Goal: Answer question/provide support: Share knowledge or assist other users

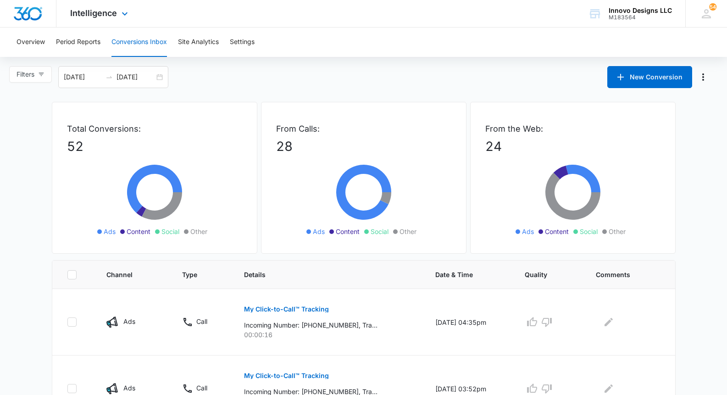
click at [144, 4] on div "Intelligence Apps Reputation Websites Forms CRM Email Social POS Content Ads In…" at bounding box center [363, 14] width 727 height 28
click at [145, 2] on div "Intelligence Apps Reputation Websites Forms CRM Email Social POS Content Ads In…" at bounding box center [363, 14] width 727 height 28
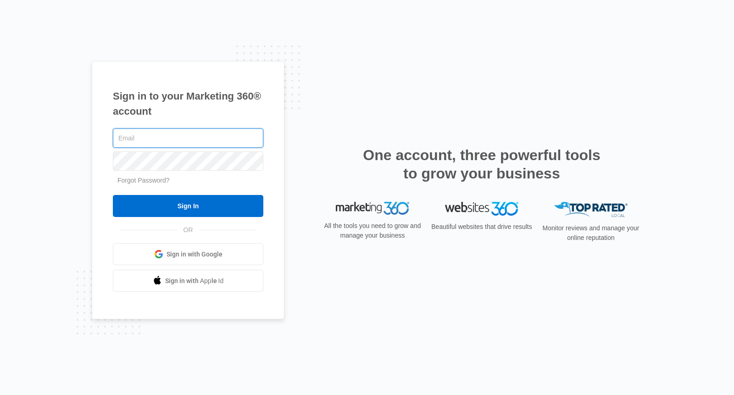
type input "[EMAIL_ADDRESS][DOMAIN_NAME]"
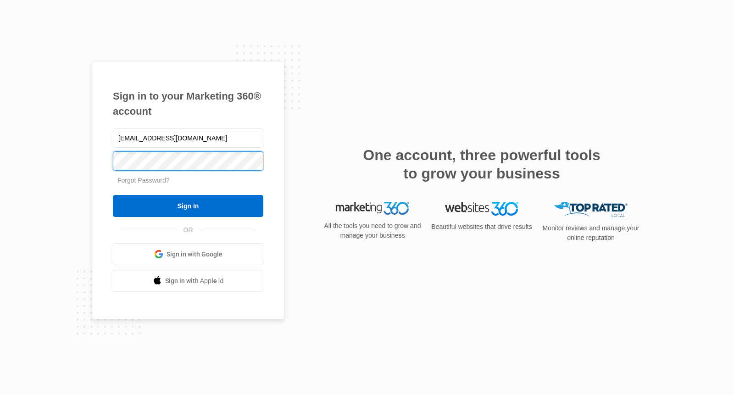
click at [188, 206] on input "Sign In" at bounding box center [188, 206] width 151 height 22
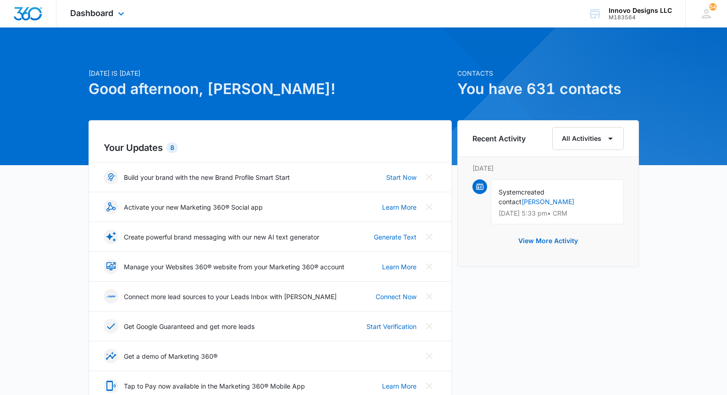
click at [115, 18] on div "Dashboard Apps Reputation Websites Forms CRM Email Social POS Content Ads Intel…" at bounding box center [98, 13] width 84 height 27
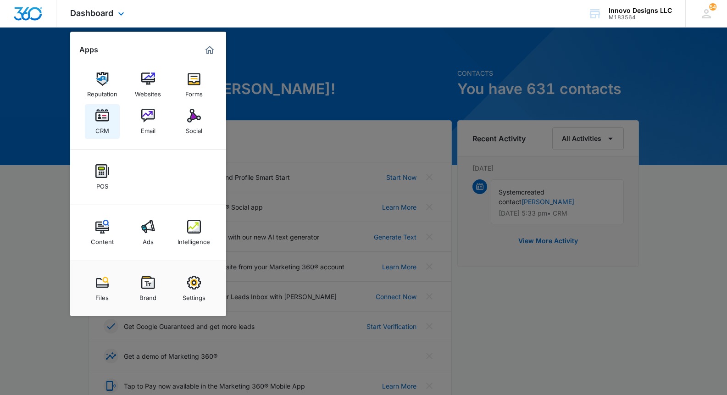
click at [102, 110] on img at bounding box center [102, 116] width 14 height 14
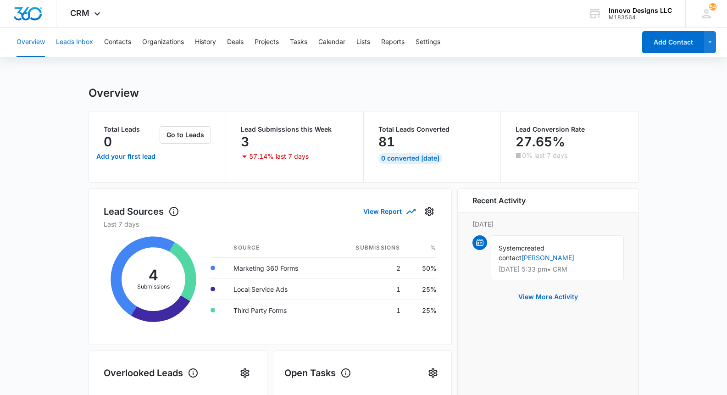
click at [78, 47] on button "Leads Inbox" at bounding box center [74, 42] width 37 height 29
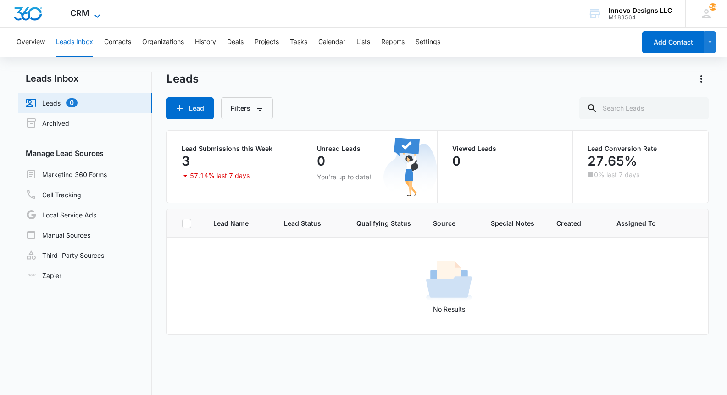
click at [74, 14] on span "CRM" at bounding box center [79, 13] width 19 height 10
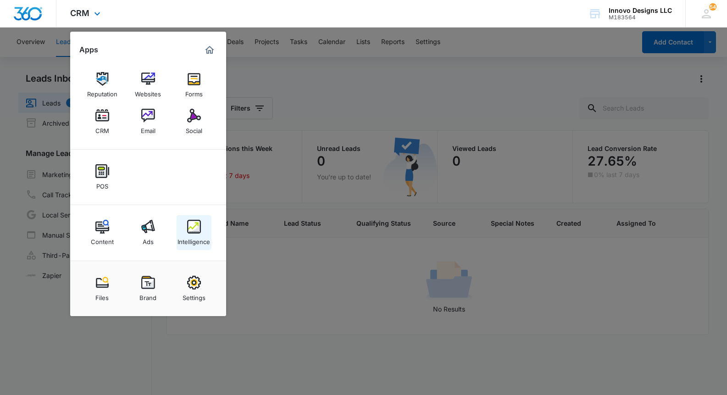
click at [186, 229] on link "Intelligence" at bounding box center [194, 232] width 35 height 35
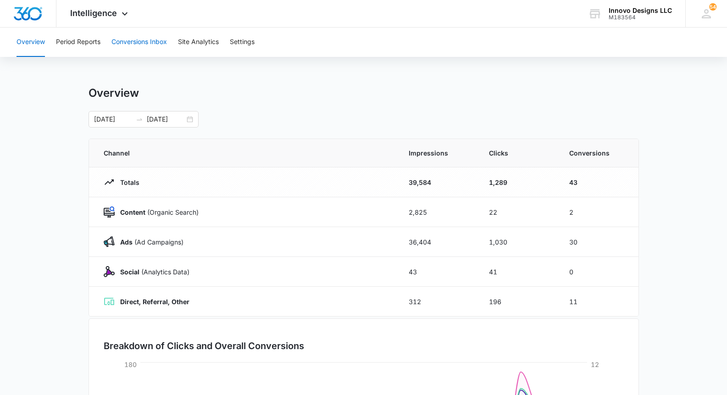
click at [127, 36] on button "Conversions Inbox" at bounding box center [140, 42] width 56 height 29
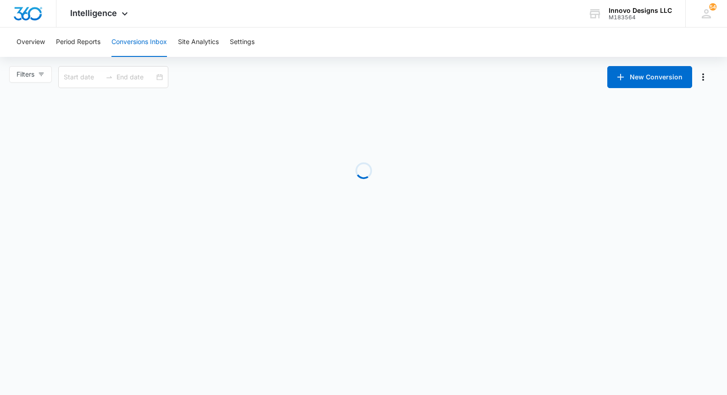
type input "[DATE]"
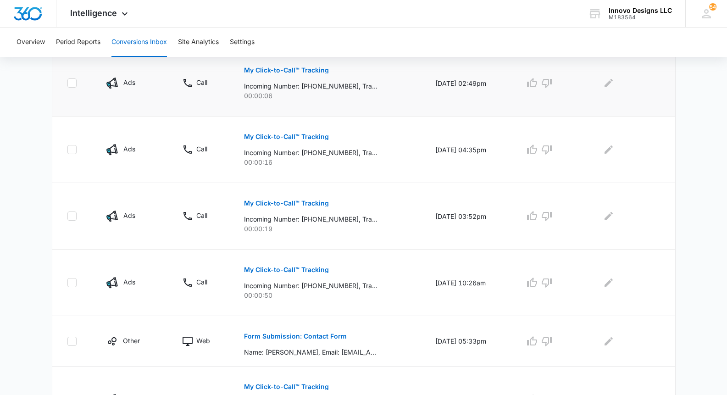
scroll to position [572, 0]
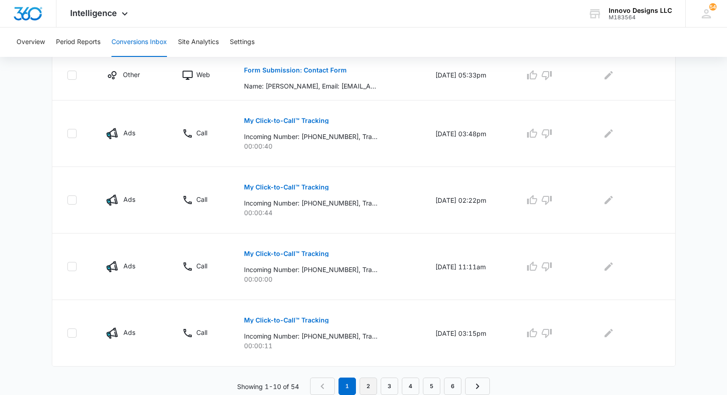
click at [372, 380] on link "2" at bounding box center [368, 386] width 17 height 17
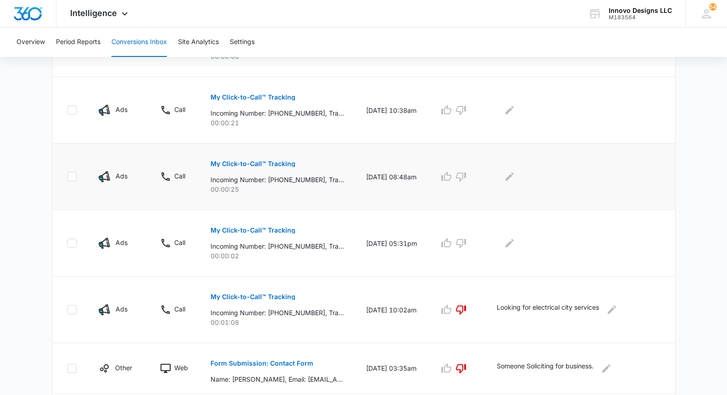
scroll to position [280, 0]
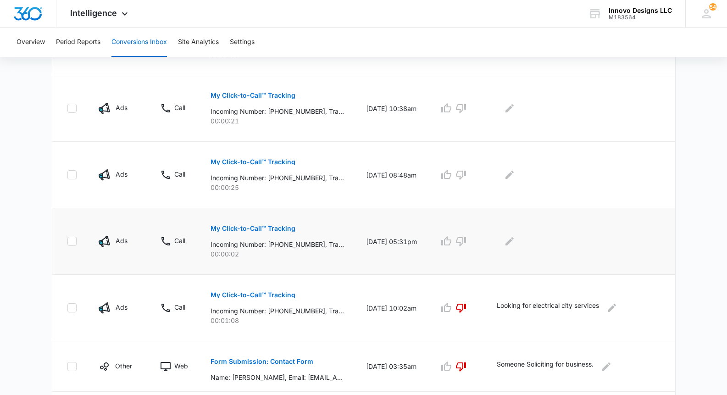
click at [250, 231] on p "My Click-to-Call™ Tracking" at bounding box center [253, 228] width 85 height 6
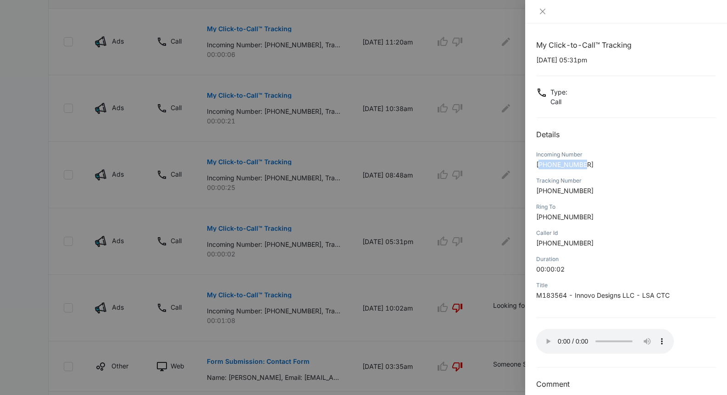
drag, startPoint x: 588, startPoint y: 167, endPoint x: 541, endPoint y: 168, distance: 46.8
click at [541, 168] on p "+14809801520" at bounding box center [626, 165] width 180 height 10
copy span "14809801520"
click at [405, 277] on div at bounding box center [363, 197] width 727 height 395
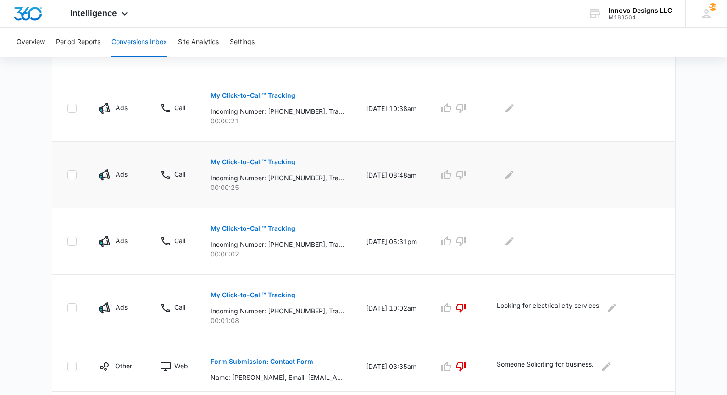
click at [247, 168] on button "My Click-to-Call™ Tracking" at bounding box center [253, 162] width 85 height 22
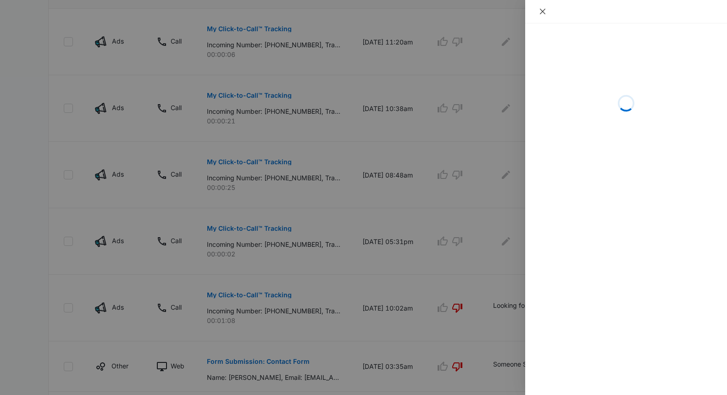
click at [539, 13] on icon "close" at bounding box center [542, 11] width 7 height 7
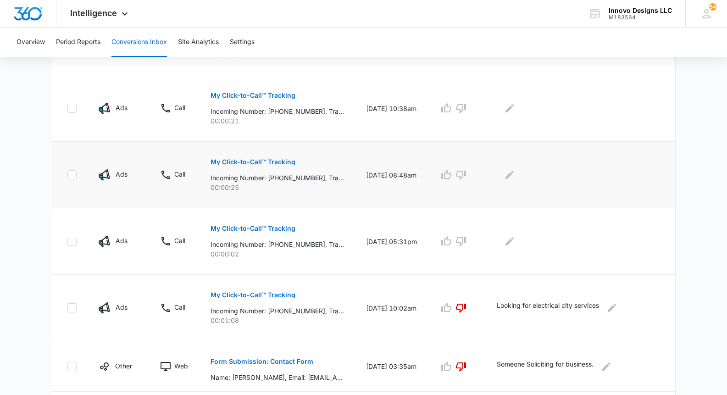
click at [257, 159] on p "My Click-to-Call™ Tracking" at bounding box center [253, 162] width 85 height 6
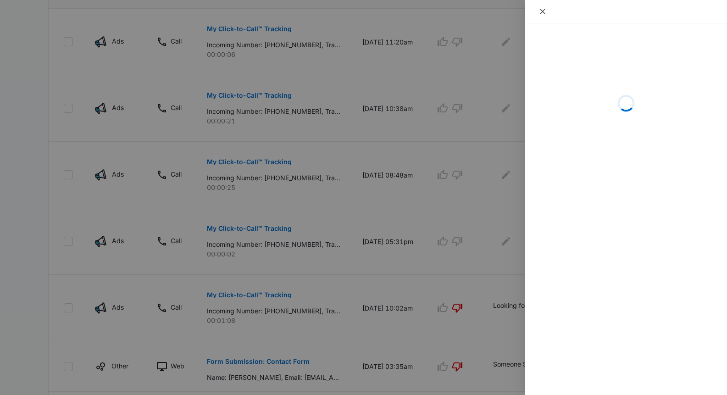
click at [547, 10] on button "Close" at bounding box center [542, 11] width 13 height 8
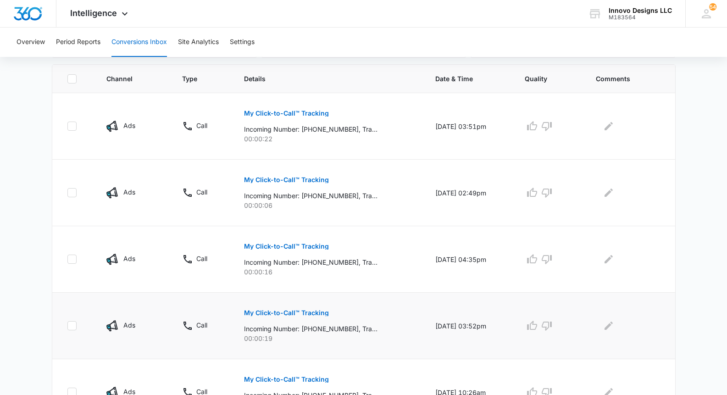
scroll to position [572, 0]
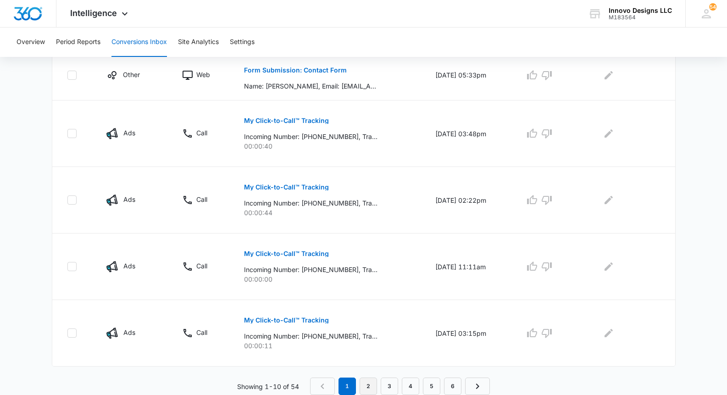
click at [371, 382] on link "2" at bounding box center [368, 386] width 17 height 17
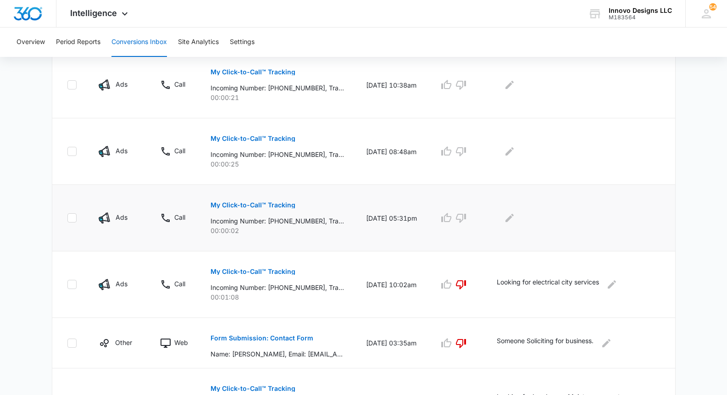
scroll to position [234, 0]
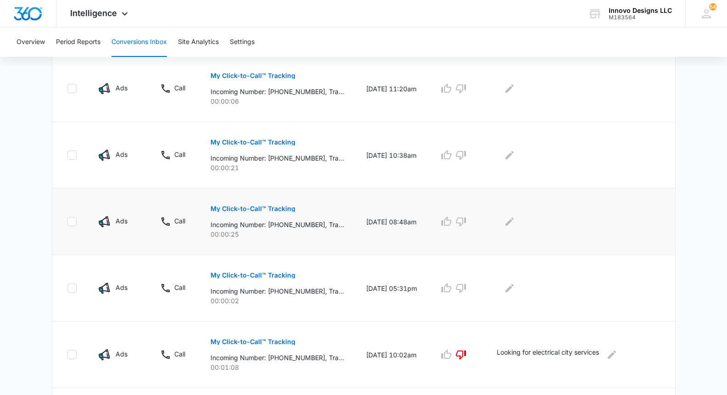
click at [263, 210] on p "My Click-to-Call™ Tracking" at bounding box center [253, 209] width 85 height 6
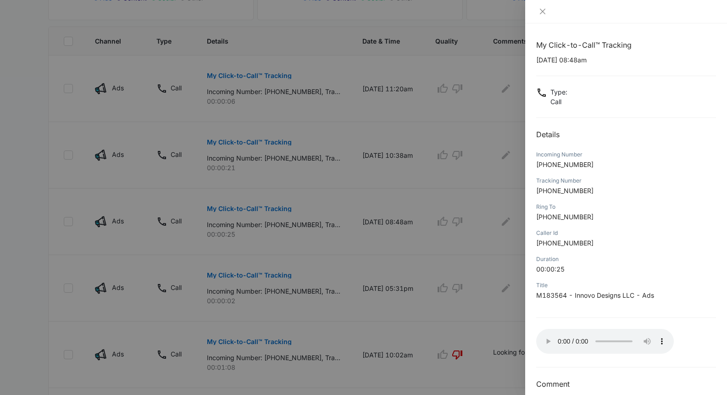
click at [544, 339] on audio "Your browser does not support the audio tag." at bounding box center [605, 341] width 138 height 25
click at [545, 339] on audio "Your browser does not support the audio tag." at bounding box center [605, 341] width 138 height 25
click at [544, 6] on div at bounding box center [626, 11] width 202 height 23
click at [544, 13] on icon "close" at bounding box center [543, 12] width 6 height 6
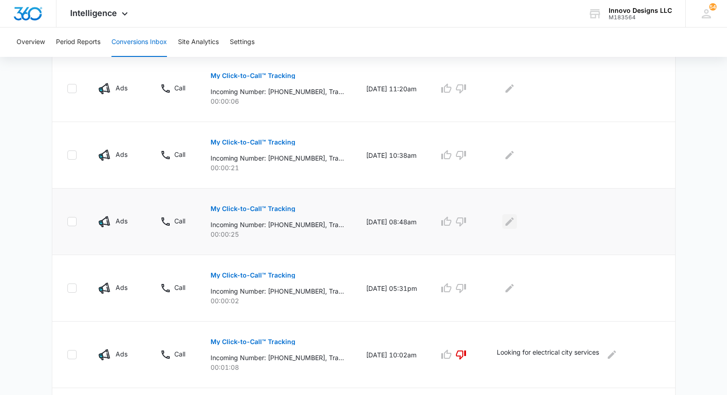
click at [510, 223] on icon "Edit Comments" at bounding box center [509, 221] width 11 height 11
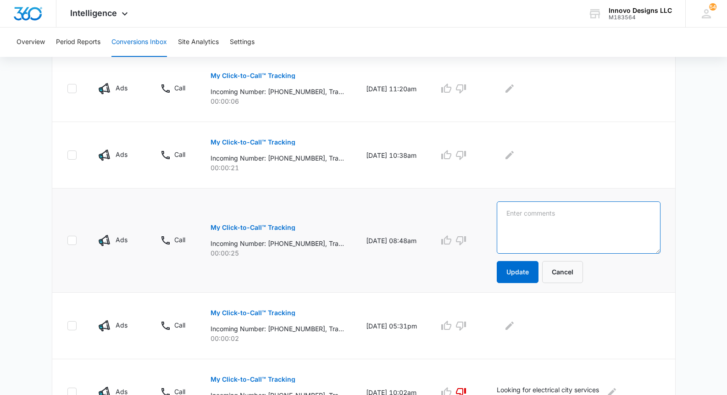
click at [510, 223] on textarea at bounding box center [579, 227] width 164 height 52
type textarea "Looking for Hawkeye Landscaping"
click at [461, 240] on icon "button" at bounding box center [461, 240] width 11 height 11
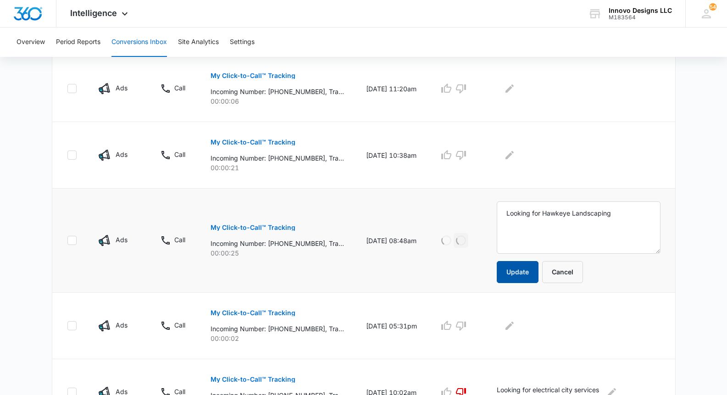
click at [517, 277] on button "Update" at bounding box center [518, 272] width 42 height 22
click at [240, 142] on p "My Click-to-Call™ Tracking" at bounding box center [253, 142] width 85 height 6
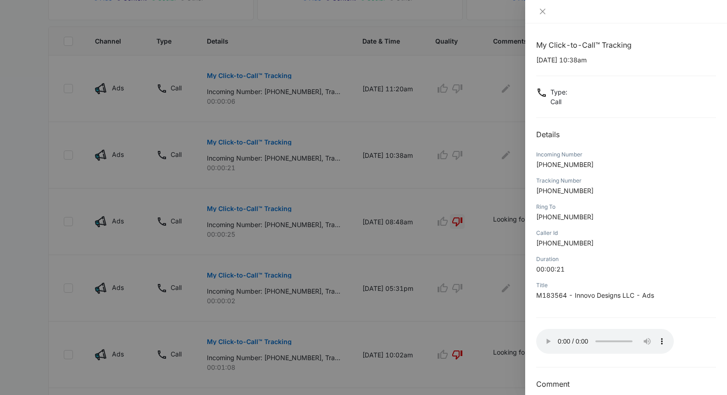
click at [545, 340] on audio "Your browser does not support the audio tag." at bounding box center [605, 341] width 138 height 25
click at [486, 122] on div at bounding box center [363, 197] width 727 height 395
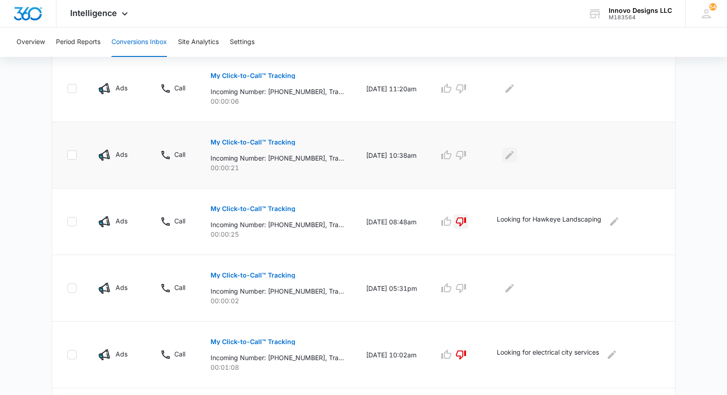
click at [506, 152] on icon "Edit Comments" at bounding box center [509, 155] width 11 height 11
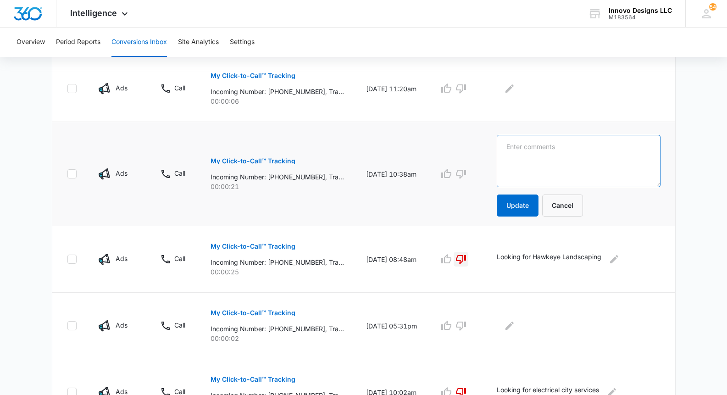
click at [508, 156] on textarea at bounding box center [579, 161] width 164 height 52
type textarea "Looking for employment"
click at [463, 174] on icon "button" at bounding box center [461, 174] width 10 height 9
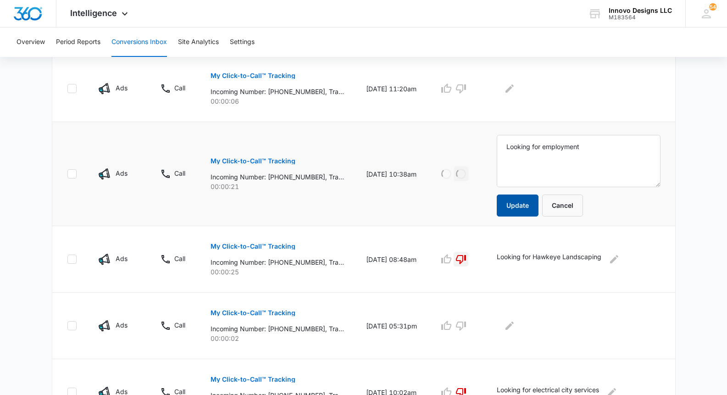
click at [515, 200] on button "Update" at bounding box center [518, 206] width 42 height 22
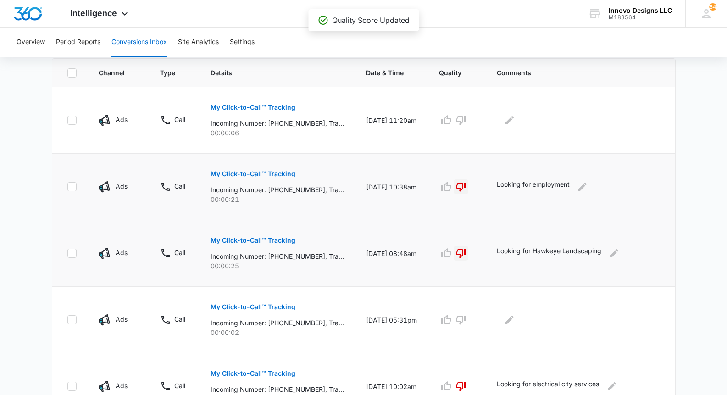
scroll to position [200, 0]
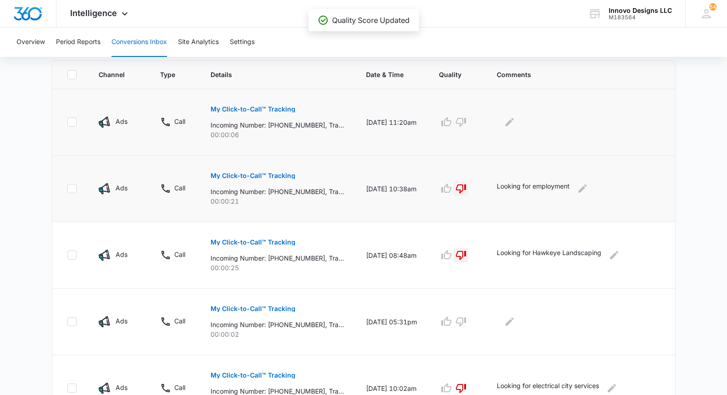
click at [230, 107] on p "My Click-to-Call™ Tracking" at bounding box center [253, 109] width 85 height 6
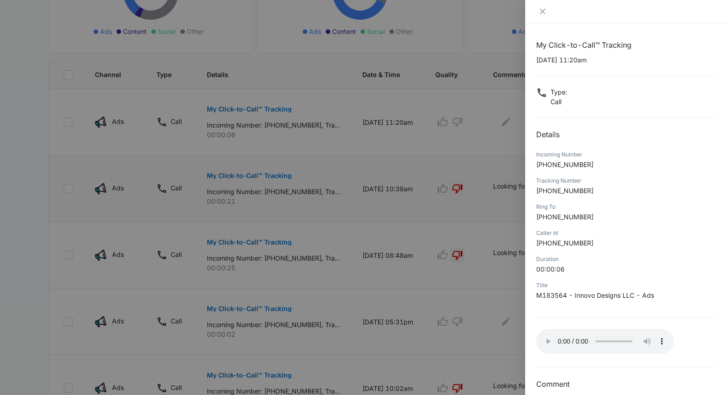
click at [544, 335] on audio "Your browser does not support the audio tag." at bounding box center [605, 341] width 138 height 25
click at [546, 336] on audio "Your browser does not support the audio tag." at bounding box center [605, 341] width 138 height 25
click at [544, 336] on audio "Your browser does not support the audio tag." at bounding box center [605, 341] width 138 height 25
click at [540, 9] on icon "close" at bounding box center [542, 11] width 7 height 7
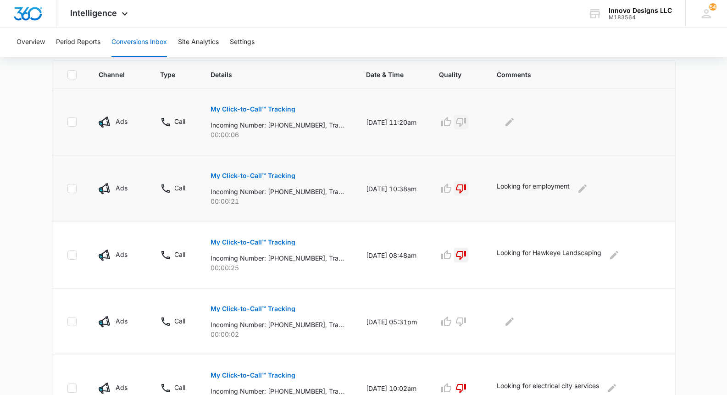
click at [464, 122] on icon "button" at bounding box center [461, 122] width 11 height 11
click at [511, 125] on icon "Edit Comments" at bounding box center [509, 122] width 11 height 11
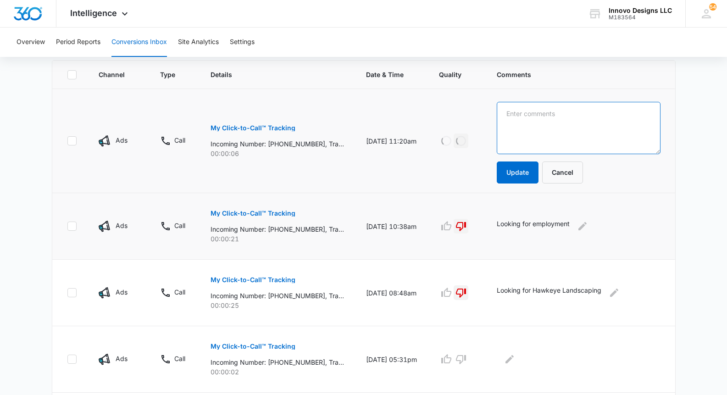
click at [513, 125] on textarea at bounding box center [579, 128] width 164 height 52
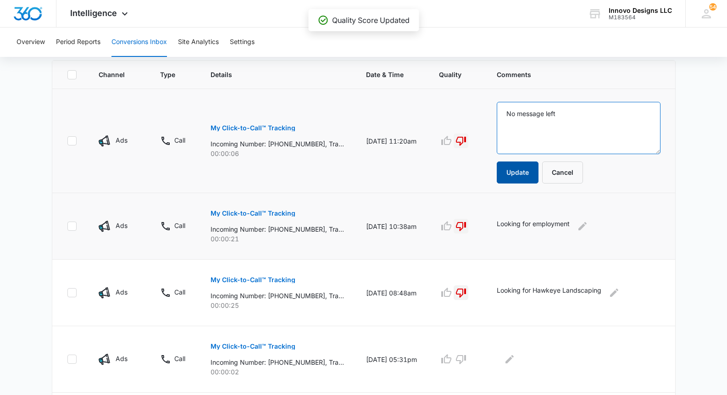
type textarea "No message left"
click at [519, 170] on button "Update" at bounding box center [518, 173] width 42 height 22
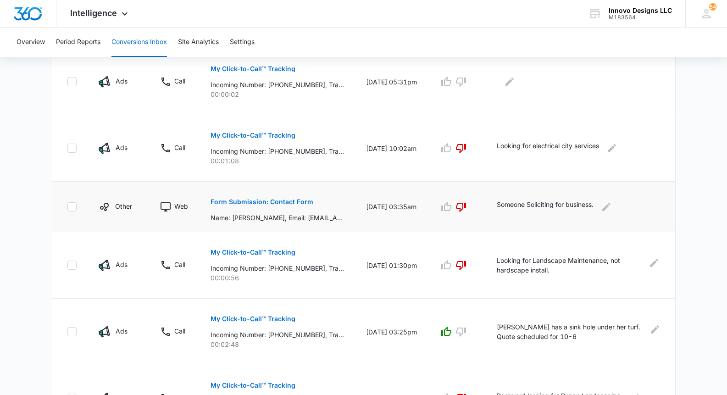
scroll to position [572, 0]
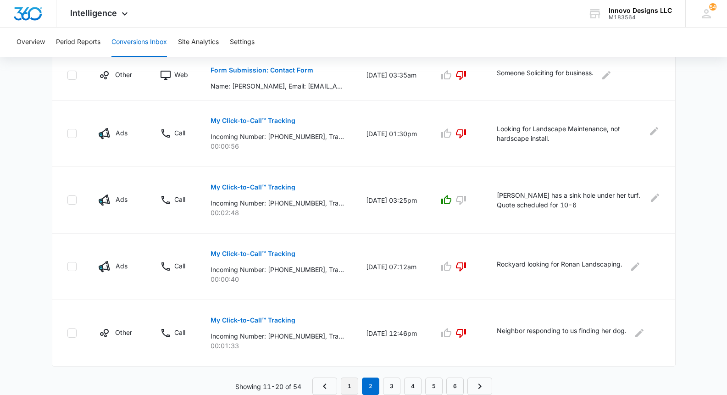
click at [352, 382] on link "1" at bounding box center [349, 386] width 17 height 17
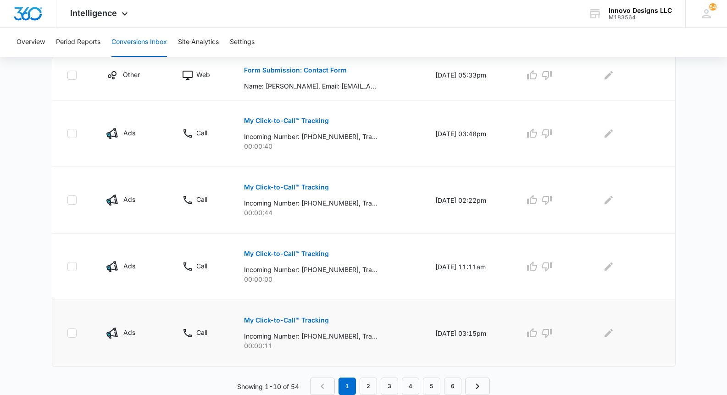
click at [291, 324] on button "My Click-to-Call™ Tracking" at bounding box center [286, 320] width 85 height 22
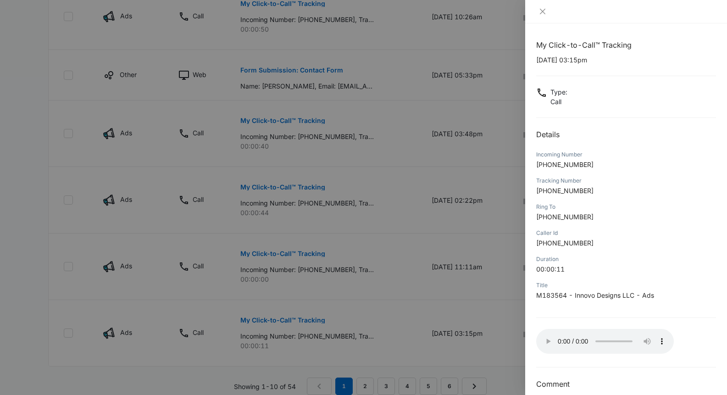
click at [547, 336] on audio "Your browser does not support the audio tag." at bounding box center [605, 341] width 138 height 25
click at [623, 338] on audio "Your browser does not support the audio tag." at bounding box center [605, 341] width 138 height 25
click at [546, 8] on button "Close" at bounding box center [542, 11] width 13 height 8
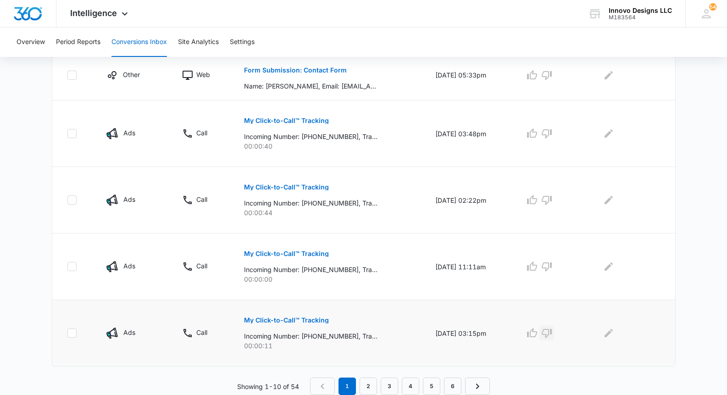
click at [551, 332] on icon "button" at bounding box center [547, 333] width 11 height 11
click at [612, 334] on icon "Edit Comments" at bounding box center [609, 333] width 8 height 8
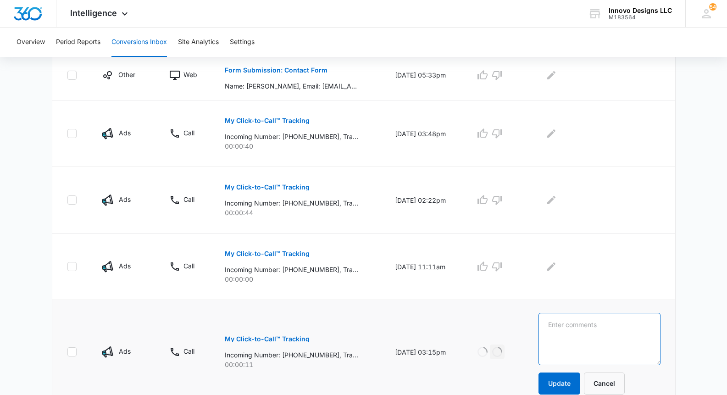
click at [612, 334] on textarea at bounding box center [600, 339] width 122 height 52
type textarea "No message left"
click at [569, 387] on button "Update" at bounding box center [560, 384] width 42 height 22
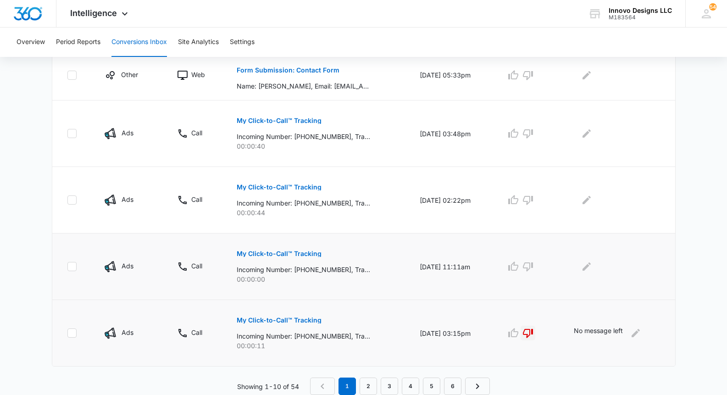
click at [280, 258] on button "My Click-to-Call™ Tracking" at bounding box center [279, 254] width 85 height 22
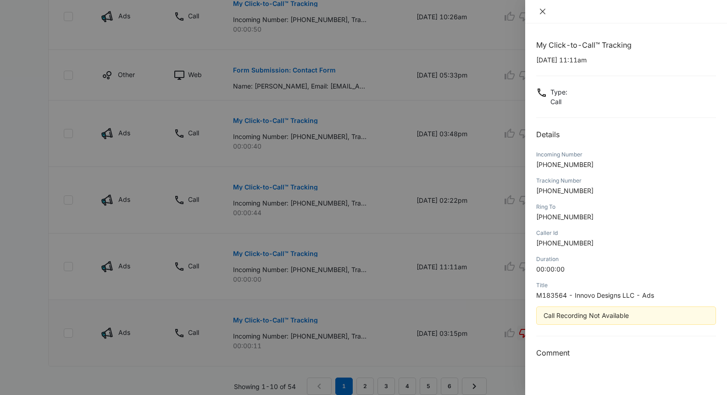
click at [546, 8] on button "Close" at bounding box center [542, 11] width 13 height 8
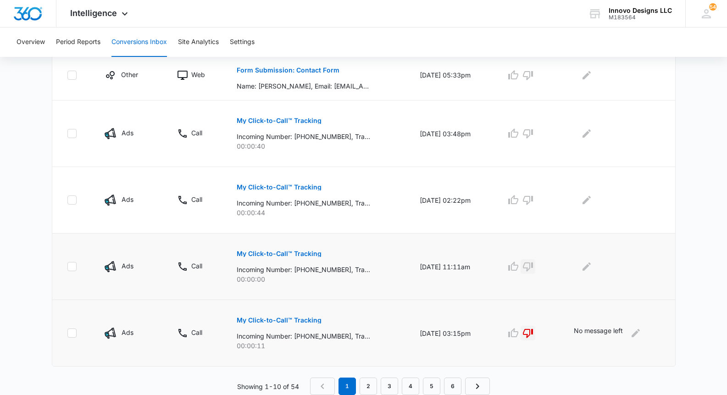
click at [532, 267] on icon "button" at bounding box center [528, 266] width 11 height 11
click at [257, 186] on p "My Click-to-Call™ Tracking" at bounding box center [279, 187] width 85 height 6
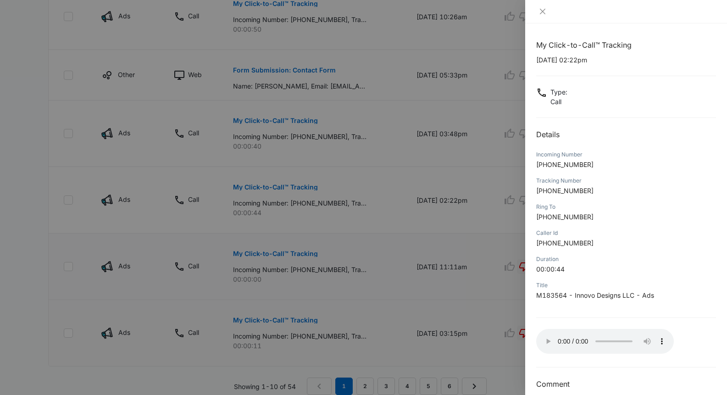
click at [544, 337] on audio "Your browser does not support the audio tag." at bounding box center [605, 341] width 138 height 25
click at [547, 1] on div at bounding box center [626, 11] width 202 height 23
click at [546, 12] on icon "close" at bounding box center [542, 11] width 7 height 7
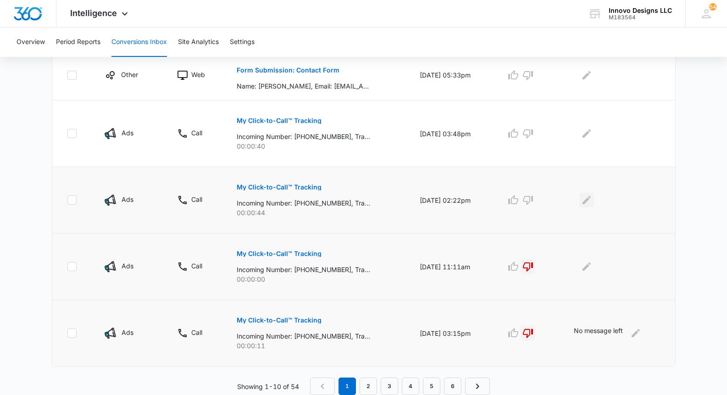
click at [591, 201] on icon "Edit Comments" at bounding box center [587, 200] width 8 height 8
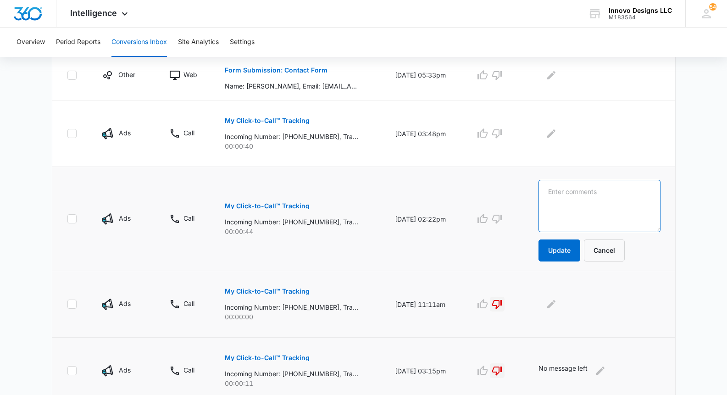
click at [595, 207] on textarea at bounding box center [600, 206] width 122 height 52
type textarea "Looking to buy rosebushes. Needs a nursery."
click at [498, 222] on icon "button" at bounding box center [497, 218] width 11 height 11
click at [575, 250] on button "Update" at bounding box center [560, 251] width 42 height 22
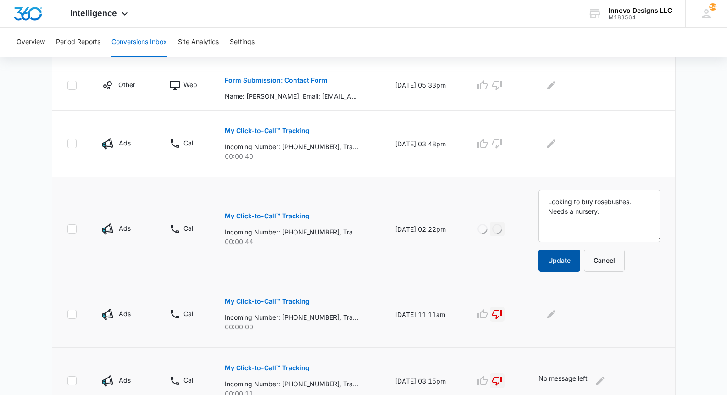
scroll to position [545, 0]
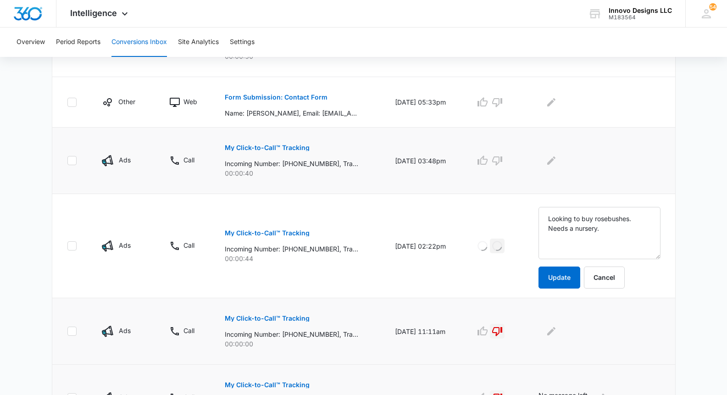
click at [249, 145] on p "My Click-to-Call™ Tracking" at bounding box center [267, 148] width 85 height 6
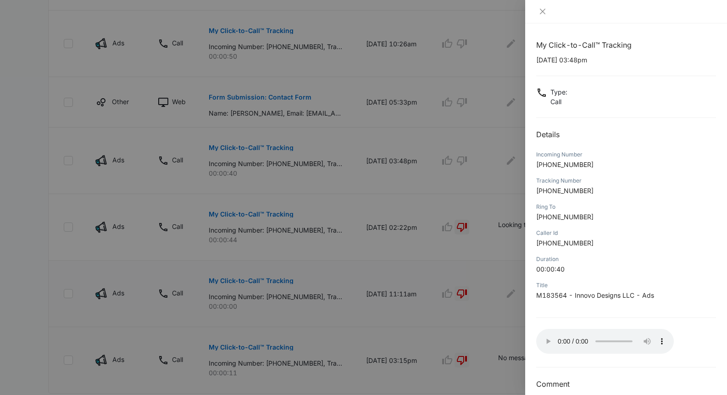
click at [545, 338] on audio "Your browser does not support the audio tag." at bounding box center [605, 341] width 138 height 25
drag, startPoint x: 627, startPoint y: 340, endPoint x: 570, endPoint y: 334, distance: 57.7
click at [570, 334] on audio "Your browser does not support the audio tag." at bounding box center [605, 341] width 138 height 25
click at [540, 338] on audio "Your browser does not support the audio tag." at bounding box center [605, 341] width 138 height 25
click at [542, 338] on audio "Your browser does not support the audio tag." at bounding box center [605, 341] width 138 height 25
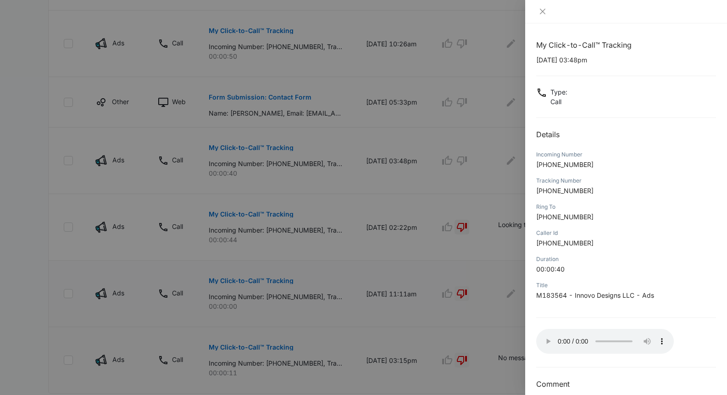
click at [543, 337] on audio "Your browser does not support the audio tag." at bounding box center [605, 341] width 138 height 25
click at [546, 339] on audio "Your browser does not support the audio tag." at bounding box center [605, 341] width 138 height 25
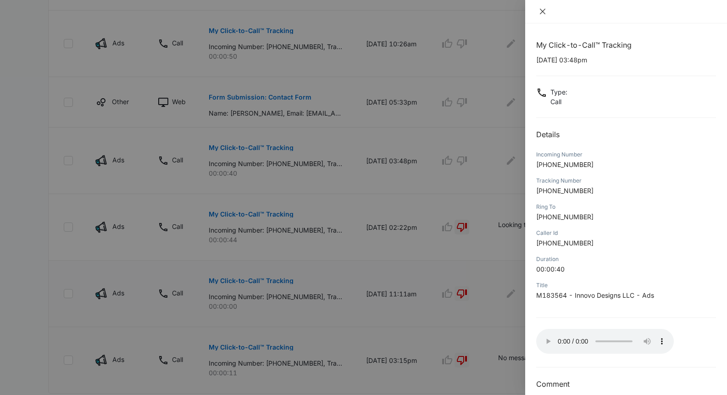
click at [544, 9] on icon "close" at bounding box center [542, 11] width 7 height 7
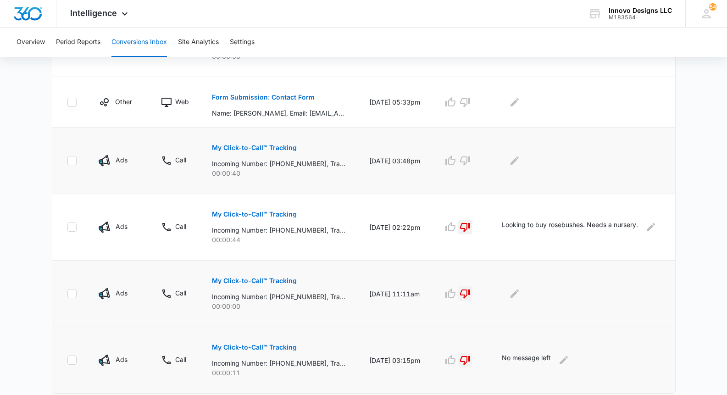
click at [523, 168] on td at bounding box center [583, 161] width 184 height 67
click at [520, 162] on icon "Edit Comments" at bounding box center [514, 160] width 11 height 11
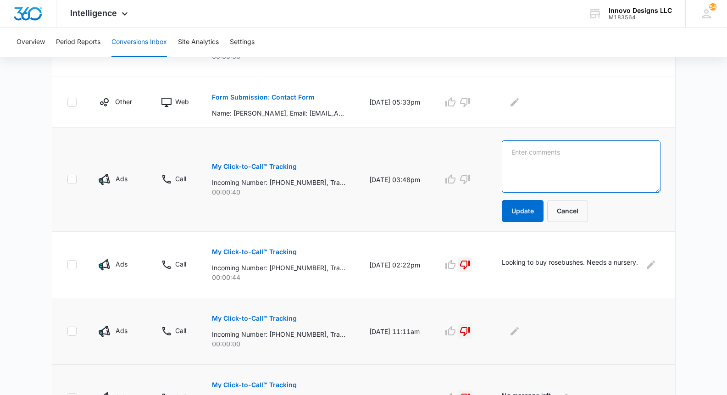
click at [522, 165] on textarea at bounding box center [581, 166] width 159 height 52
type textarea "Looking for a synthetic grass company he already bought grass from."
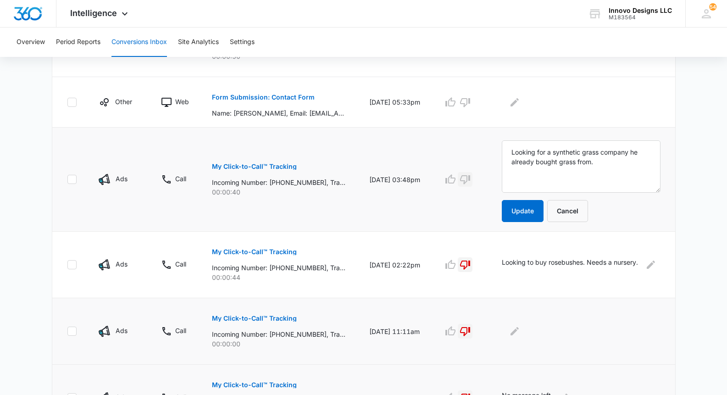
click at [470, 177] on icon "button" at bounding box center [465, 179] width 11 height 11
click at [532, 215] on button "Update" at bounding box center [523, 211] width 42 height 22
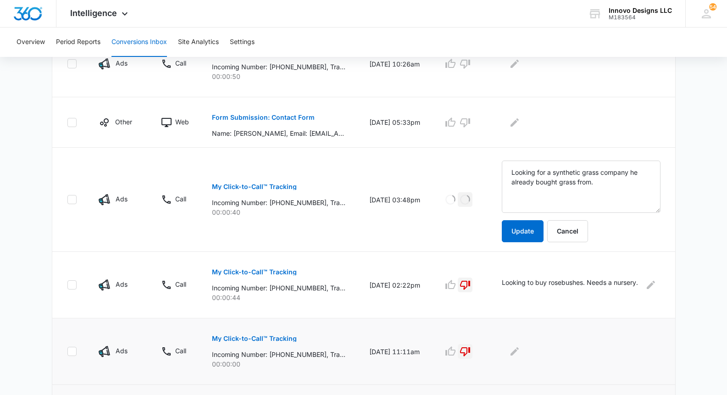
scroll to position [373, 0]
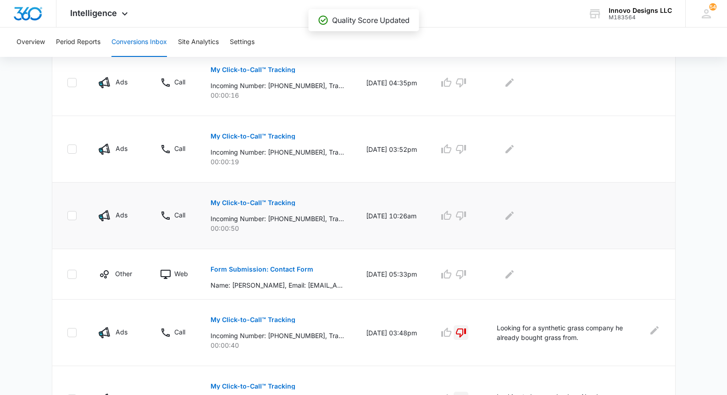
click at [271, 204] on p "My Click-to-Call™ Tracking" at bounding box center [253, 203] width 85 height 6
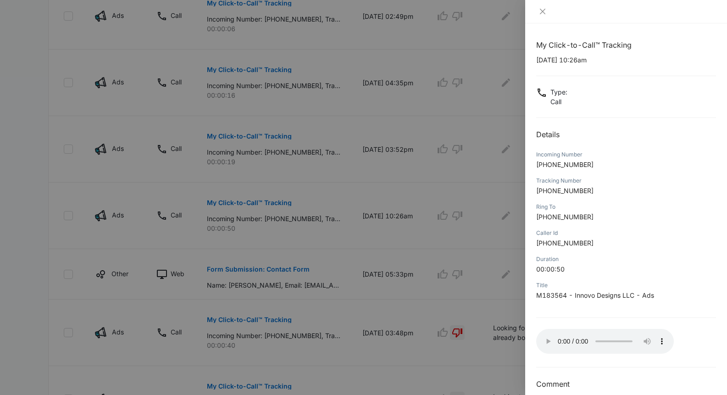
click at [546, 338] on audio "Your browser does not support the audio tag." at bounding box center [605, 341] width 138 height 25
click at [597, 336] on audio "Your browser does not support the audio tag." at bounding box center [605, 341] width 138 height 25
click at [453, 296] on div at bounding box center [363, 197] width 727 height 395
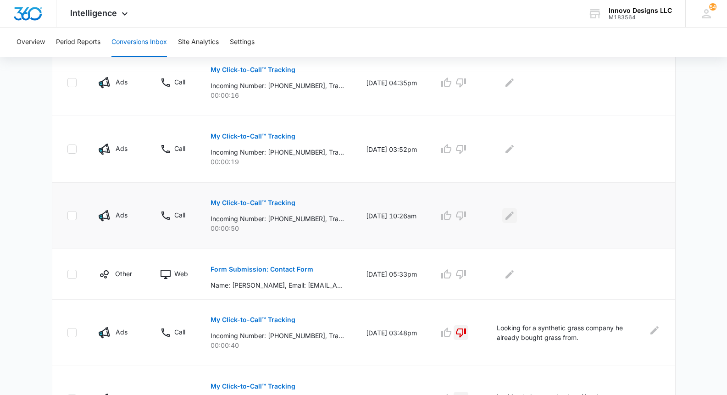
click at [504, 216] on icon "Edit Comments" at bounding box center [509, 215] width 11 height 11
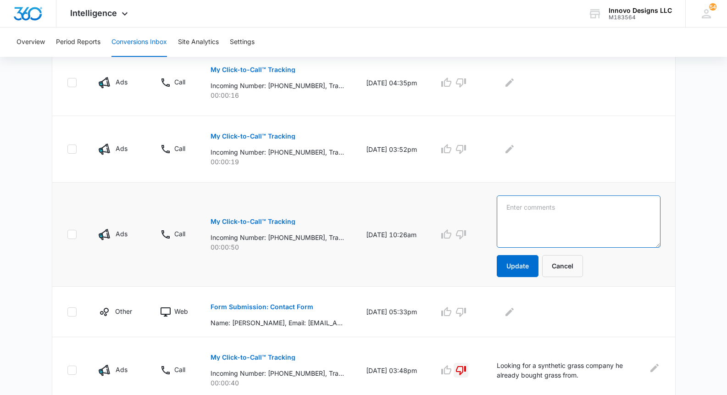
click at [504, 216] on textarea at bounding box center [579, 222] width 164 height 52
type textarea "looking for tree trimming"
click at [466, 235] on button "button" at bounding box center [461, 234] width 15 height 15
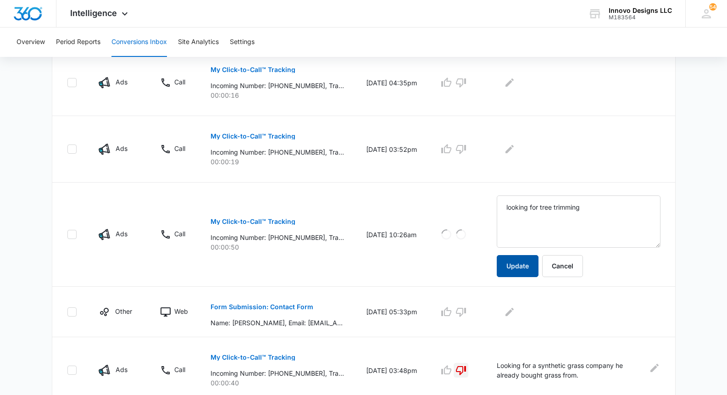
click at [509, 265] on button "Update" at bounding box center [518, 266] width 42 height 22
click at [291, 145] on button "My Click-to-Call™ Tracking" at bounding box center [253, 136] width 85 height 22
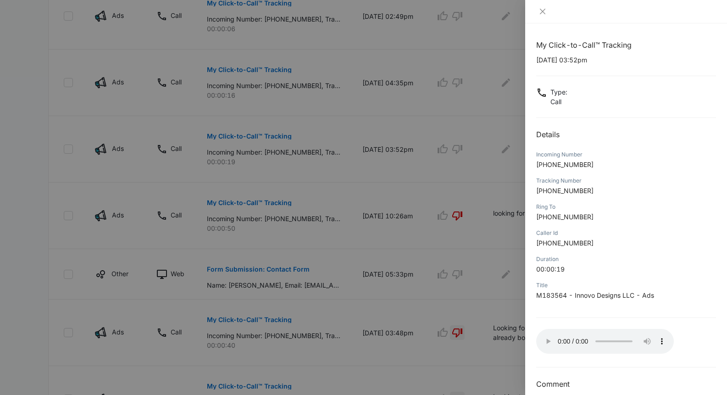
click at [550, 339] on audio "Your browser does not support the audio tag." at bounding box center [605, 341] width 138 height 25
click at [548, 338] on audio "Your browser does not support the audio tag." at bounding box center [605, 341] width 138 height 25
click at [542, 13] on icon "close" at bounding box center [543, 12] width 6 height 6
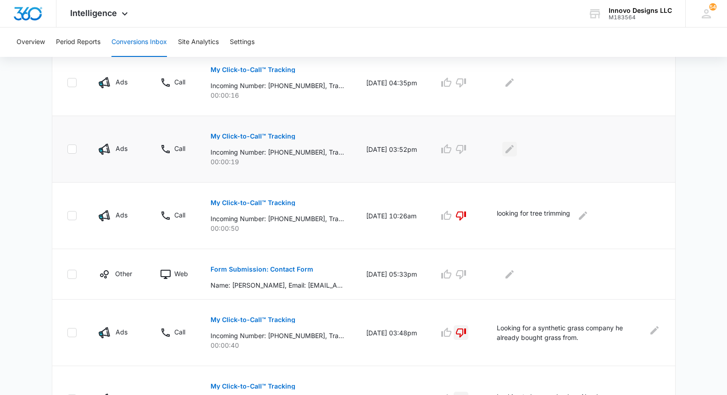
click at [508, 147] on icon "Edit Comments" at bounding box center [509, 149] width 11 height 11
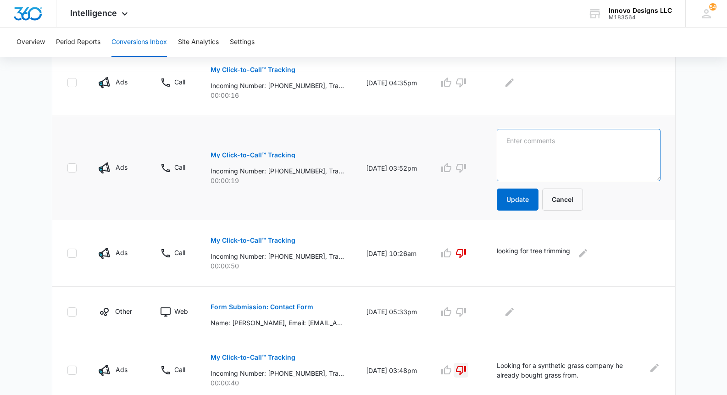
click at [508, 147] on textarea at bounding box center [579, 155] width 164 height 52
type textarea "Someone looking for employment."
click at [462, 170] on icon "button" at bounding box center [461, 168] width 10 height 9
click at [497, 191] on button "Update" at bounding box center [518, 200] width 42 height 22
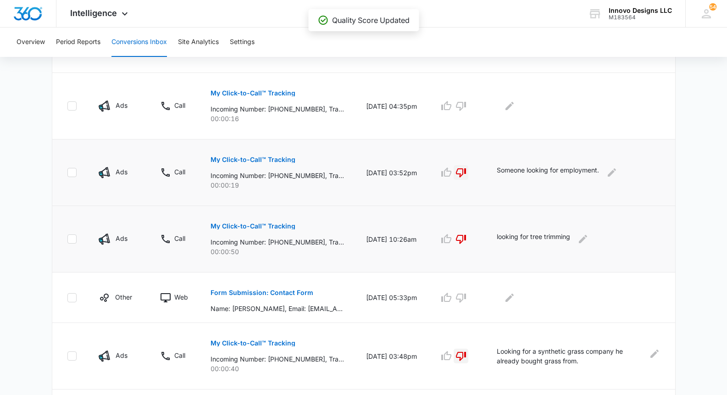
scroll to position [313, 0]
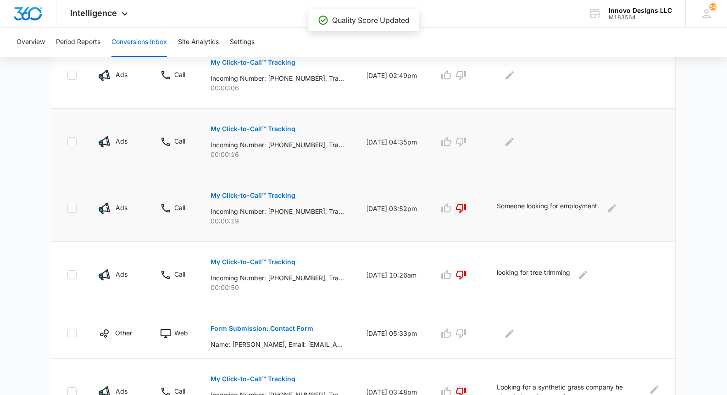
click at [292, 131] on p "My Click-to-Call™ Tracking" at bounding box center [253, 129] width 85 height 6
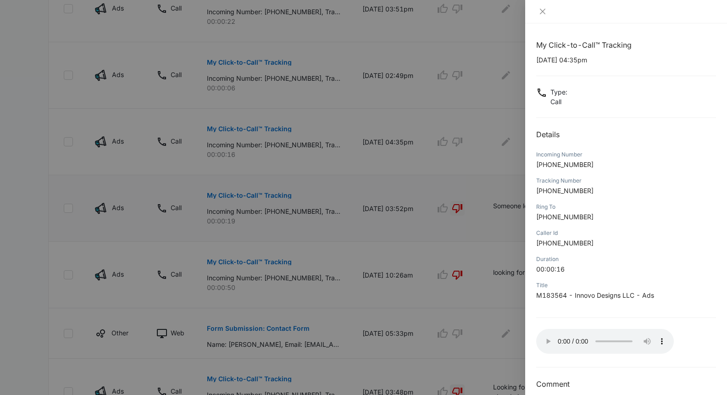
click at [548, 336] on audio "Your browser does not support the audio tag." at bounding box center [605, 341] width 138 height 25
click at [548, 338] on audio "Your browser does not support the audio tag." at bounding box center [605, 341] width 138 height 25
click at [542, 10] on icon "close" at bounding box center [542, 11] width 7 height 7
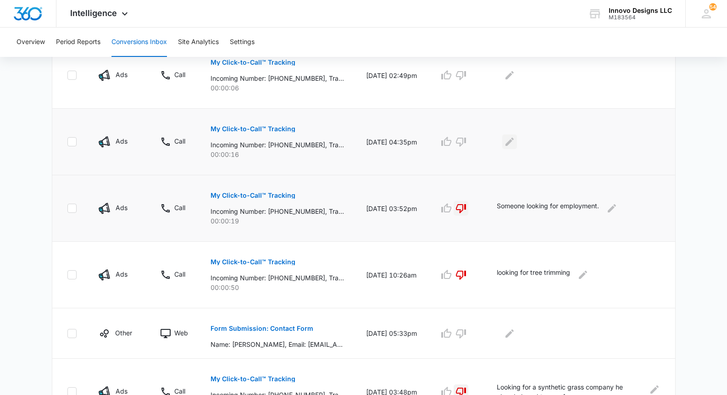
click at [505, 137] on icon "Edit Comments" at bounding box center [509, 141] width 11 height 11
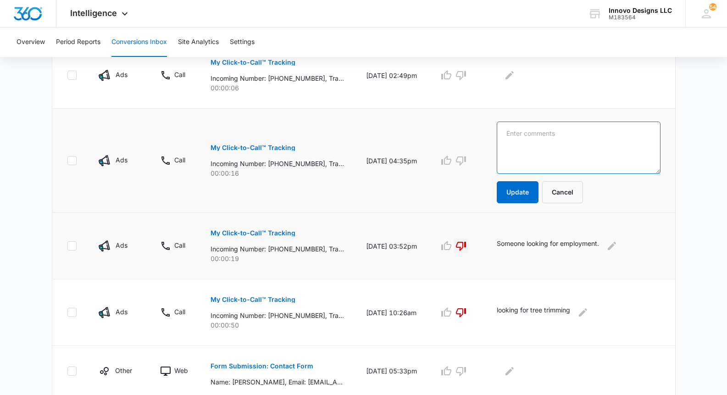
click at [514, 144] on textarea at bounding box center [579, 148] width 164 height 52
type textarea "Spanish Speaker"
click at [513, 188] on button "Update" at bounding box center [518, 192] width 42 height 22
click at [456, 162] on icon "button" at bounding box center [461, 160] width 11 height 11
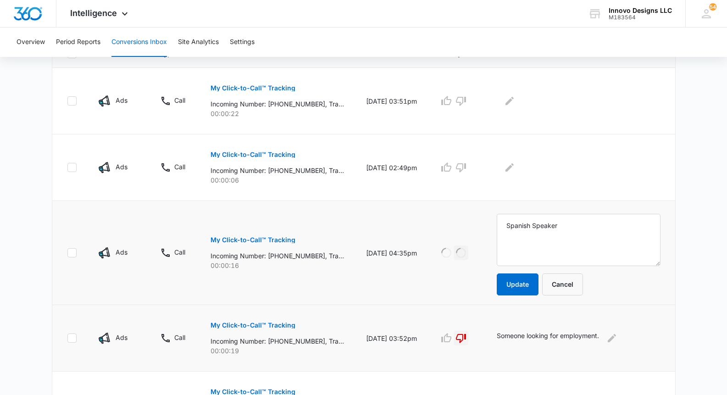
scroll to position [141, 0]
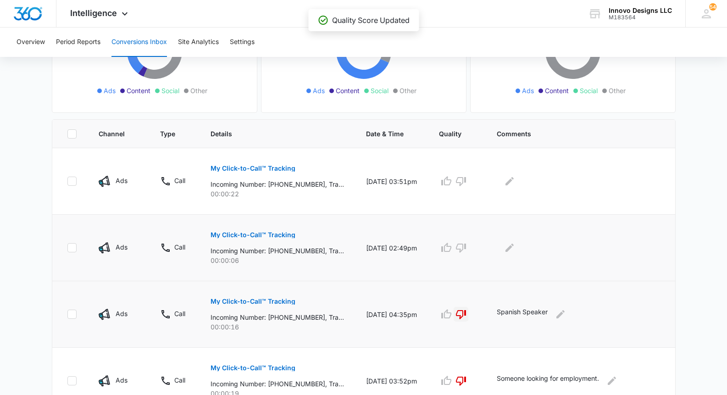
click at [246, 224] on button "My Click-to-Call™ Tracking" at bounding box center [253, 235] width 85 height 22
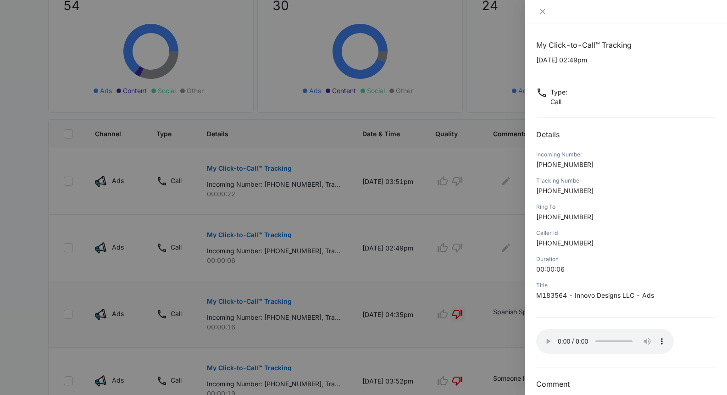
click at [548, 340] on audio "Your browser does not support the audio tag." at bounding box center [605, 341] width 138 height 25
click at [546, 15] on icon "close" at bounding box center [542, 11] width 7 height 7
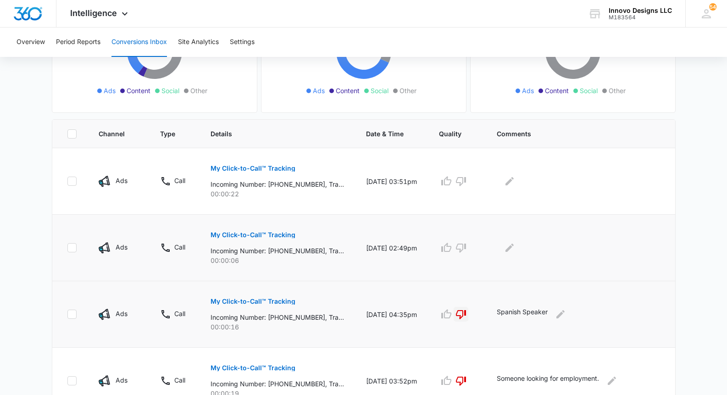
click at [518, 246] on div at bounding box center [579, 247] width 164 height 15
click at [507, 248] on icon "Edit Comments" at bounding box center [509, 247] width 11 height 11
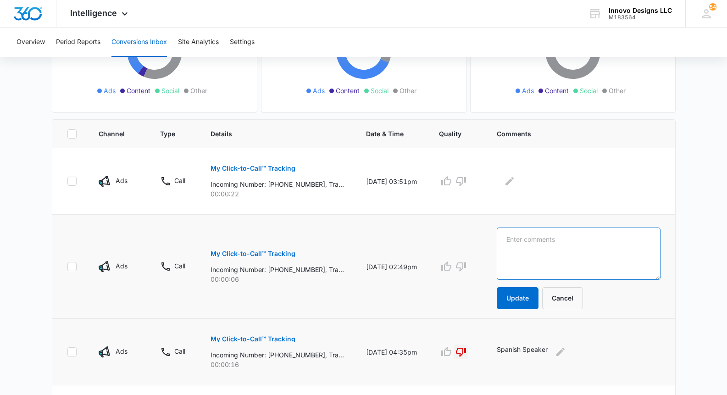
click at [507, 248] on textarea at bounding box center [579, 254] width 164 height 52
type textarea "Same [DEMOGRAPHIC_DATA] Speaker"
click at [463, 270] on icon "button" at bounding box center [461, 266] width 11 height 11
click at [514, 313] on td "Same Spanish Speaker Update Cancel" at bounding box center [581, 267] width 190 height 104
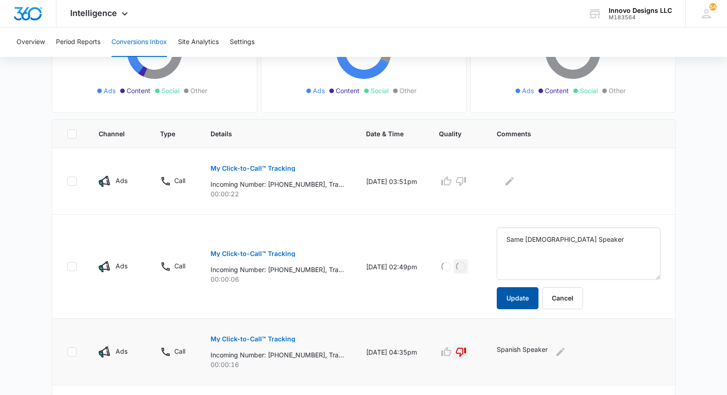
click at [517, 300] on button "Update" at bounding box center [518, 298] width 42 height 22
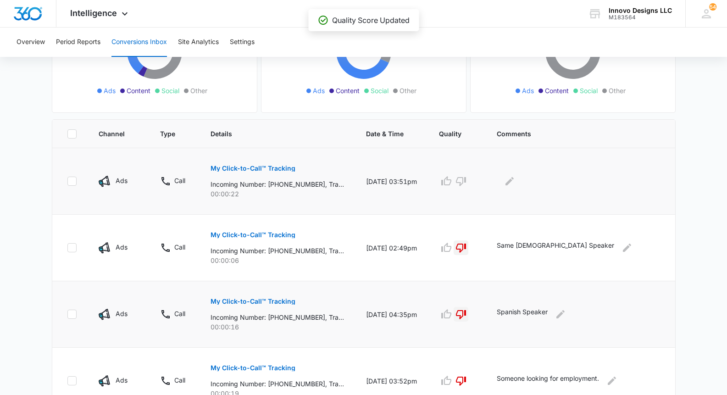
click at [280, 172] on button "My Click-to-Call™ Tracking" at bounding box center [253, 168] width 85 height 22
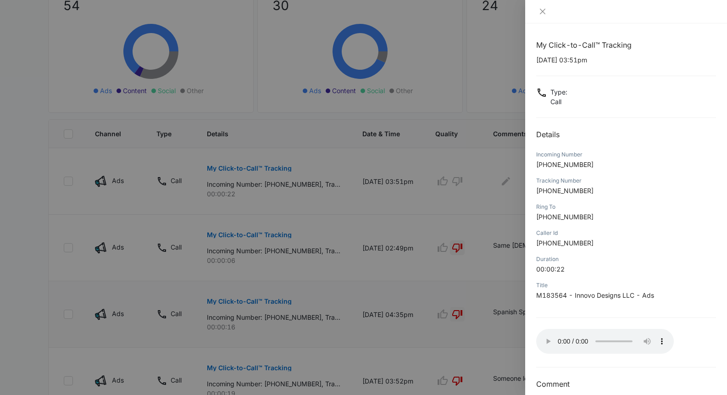
click at [542, 339] on audio "Your browser does not support the audio tag." at bounding box center [605, 341] width 138 height 25
click at [545, 337] on audio "Your browser does not support the audio tag." at bounding box center [605, 341] width 138 height 25
click at [289, 191] on div at bounding box center [363, 197] width 727 height 395
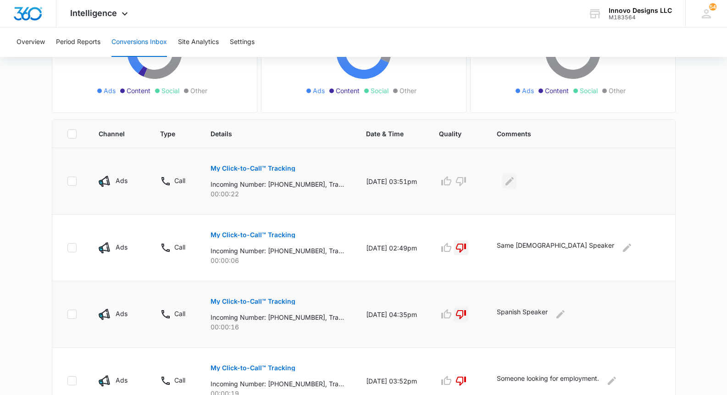
click at [513, 181] on icon "Edit Comments" at bounding box center [509, 181] width 11 height 11
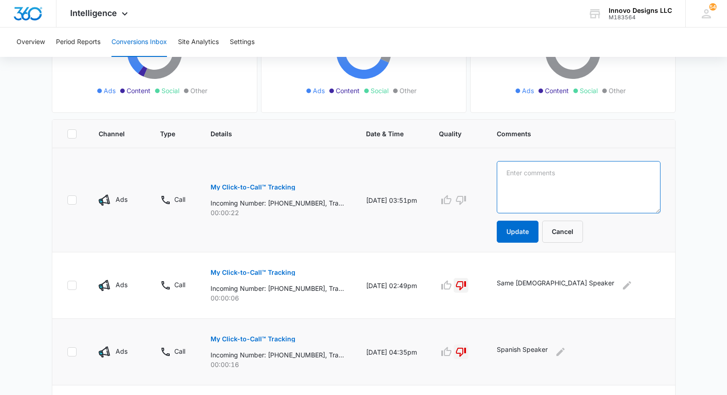
click at [526, 171] on textarea at bounding box center [579, 187] width 164 height 52
type textarea "Spanish Speaker"
click at [463, 201] on icon "button" at bounding box center [461, 200] width 11 height 11
click at [525, 231] on button "Update" at bounding box center [518, 232] width 42 height 22
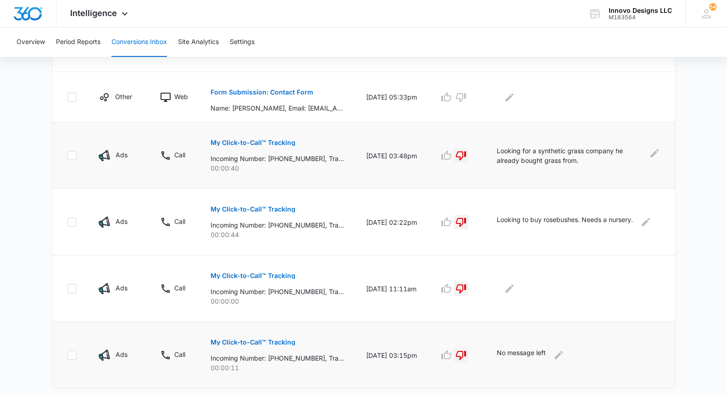
scroll to position [572, 0]
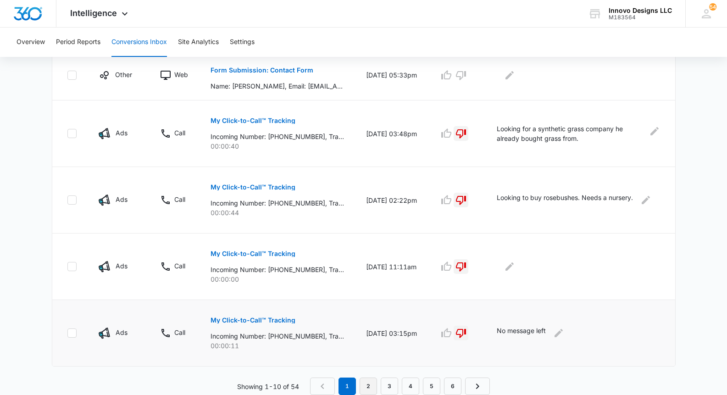
click at [372, 381] on link "2" at bounding box center [368, 386] width 17 height 17
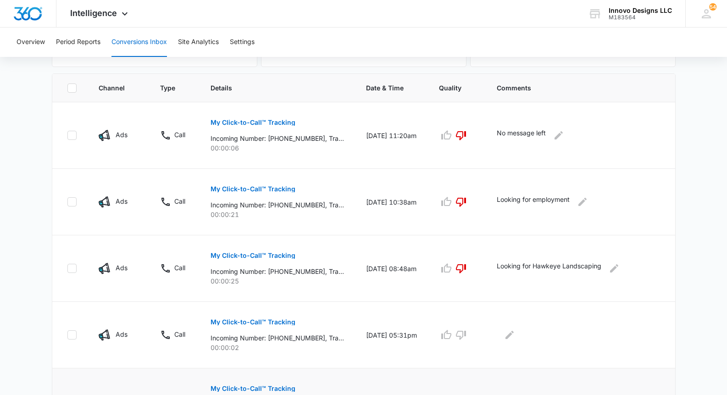
scroll to position [185, 0]
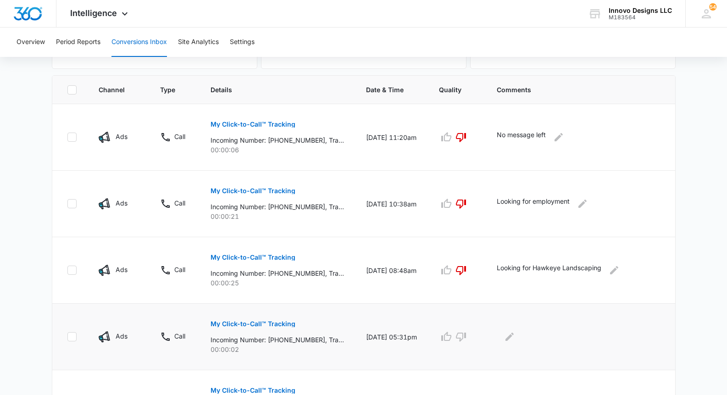
click at [523, 334] on div at bounding box center [579, 337] width 164 height 15
click at [513, 338] on icon "Edit Comments" at bounding box center [509, 336] width 11 height 11
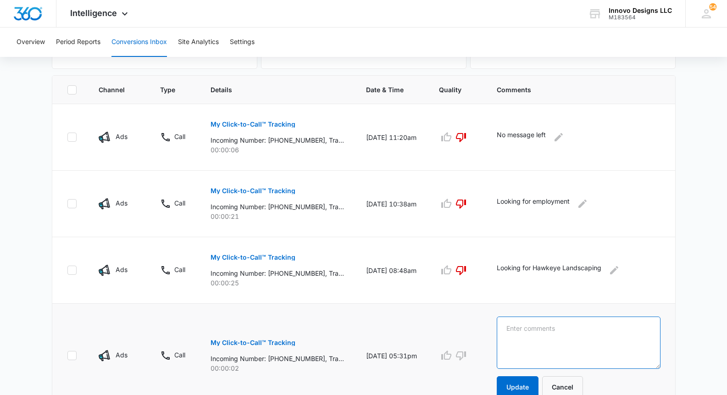
click at [530, 321] on textarea at bounding box center [579, 343] width 164 height 52
type textarea "Called back and scheduled a quote with [PERSON_NAME] on 10/13"
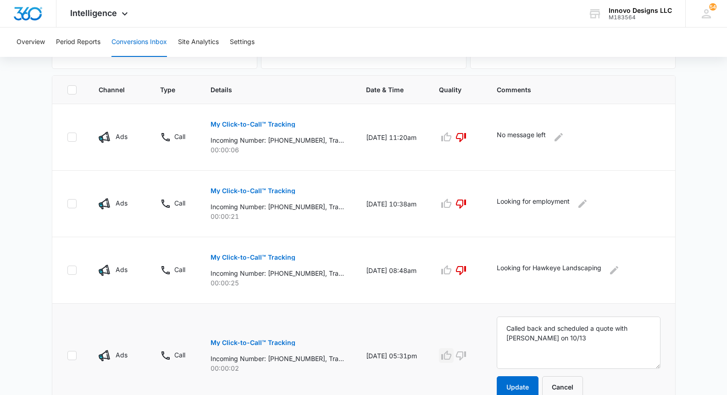
click at [445, 355] on icon "button" at bounding box center [446, 355] width 11 height 11
click at [522, 385] on button "Update" at bounding box center [518, 387] width 42 height 22
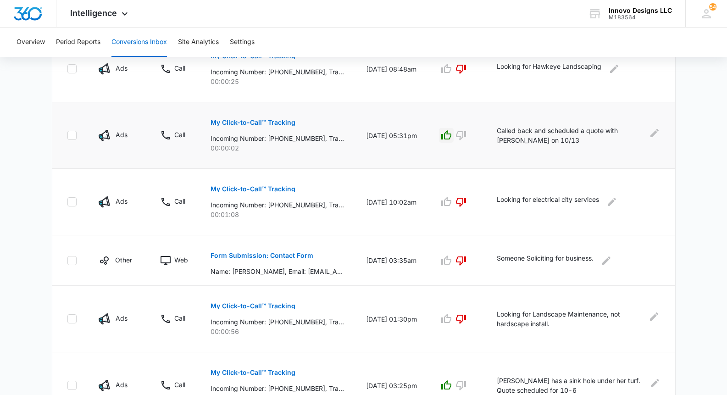
scroll to position [572, 0]
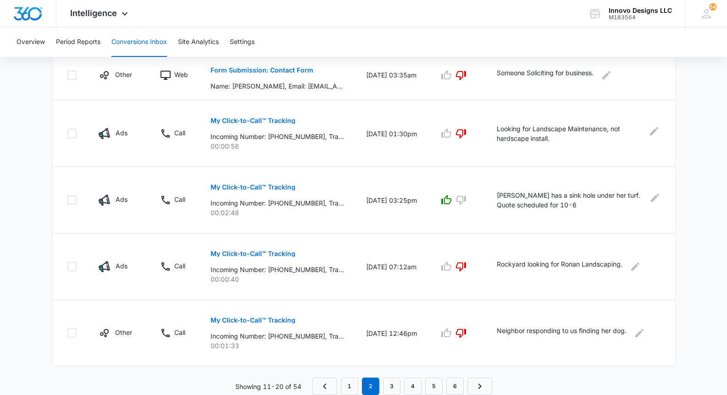
click at [352, 386] on link "1" at bounding box center [349, 386] width 17 height 17
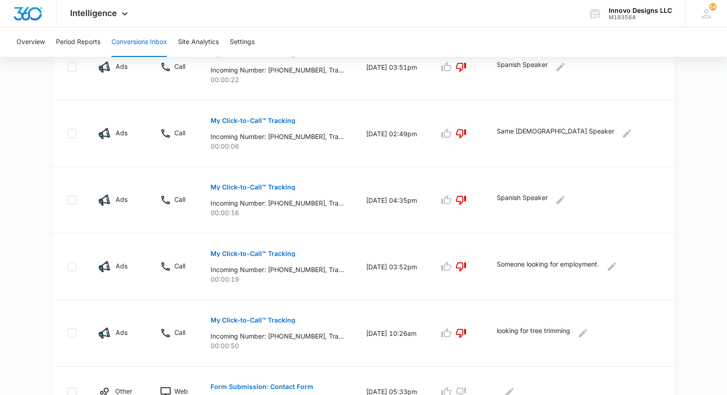
scroll to position [128, 0]
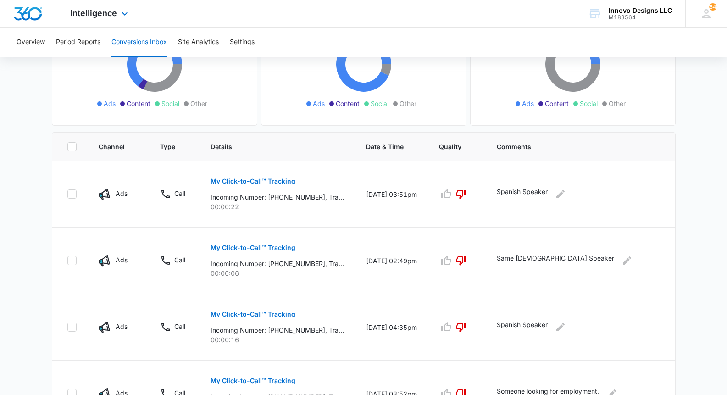
click at [63, 10] on div "Intelligence Apps Reputation Websites Forms CRM Email Social POS Content Ads In…" at bounding box center [100, 13] width 88 height 27
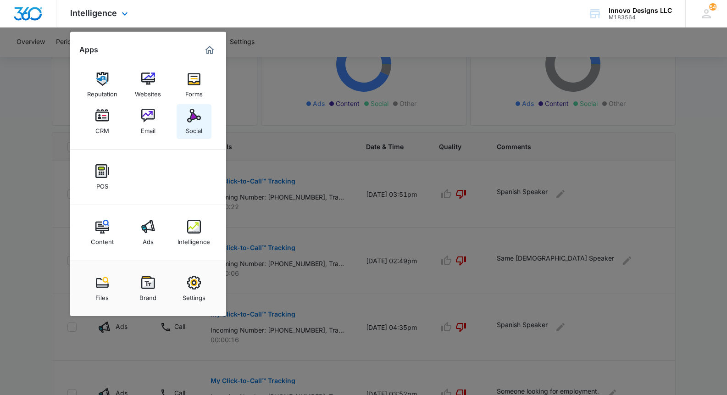
click at [192, 125] on div "Social" at bounding box center [194, 129] width 17 height 12
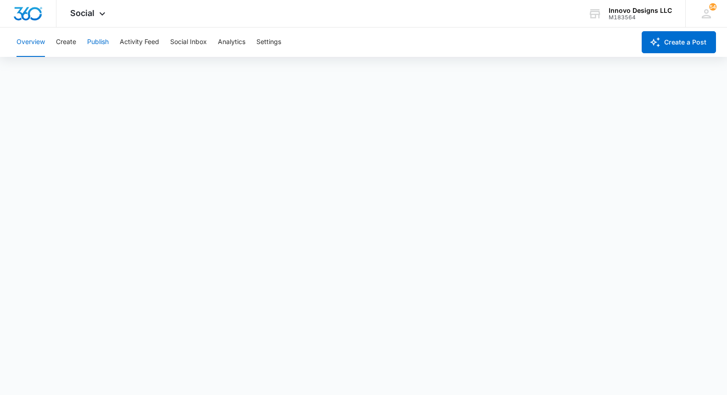
click at [108, 39] on button "Publish" at bounding box center [98, 42] width 22 height 29
